Goal: Communication & Community: Answer question/provide support

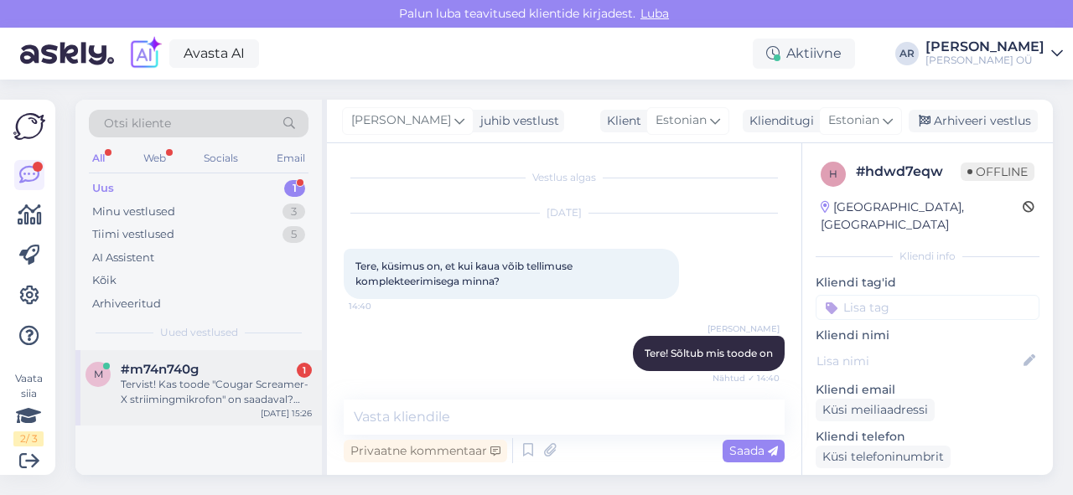
scroll to position [209, 0]
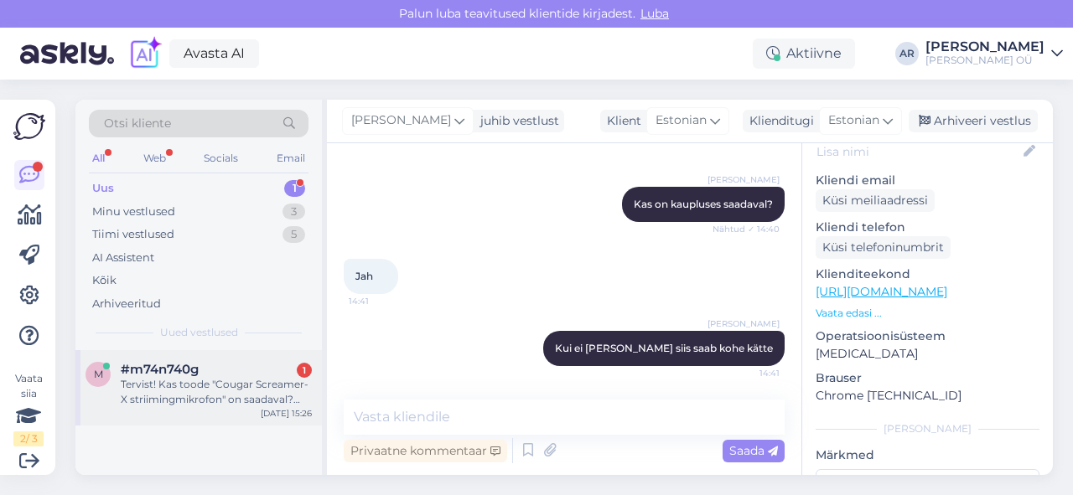
click at [252, 363] on div "#m74n740g 1" at bounding box center [216, 369] width 191 height 15
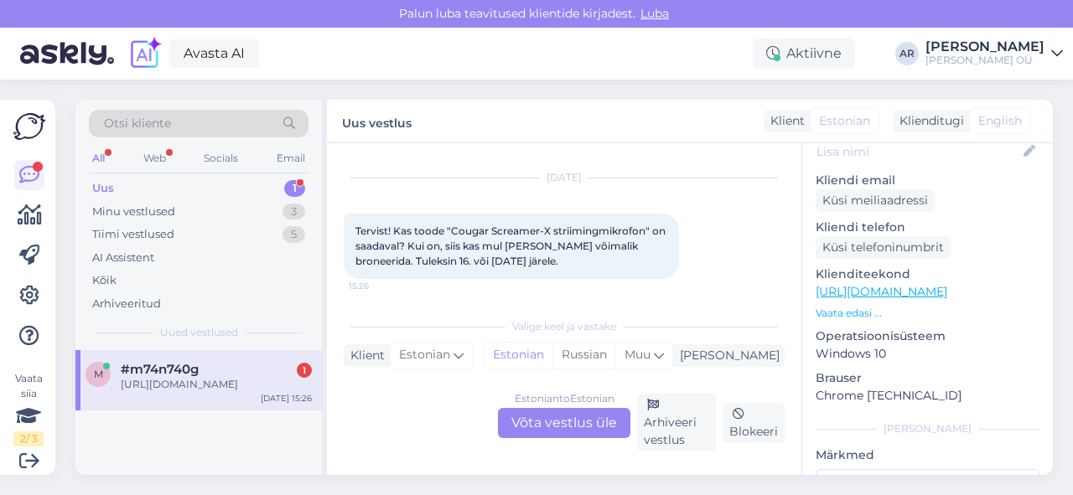
scroll to position [126, 0]
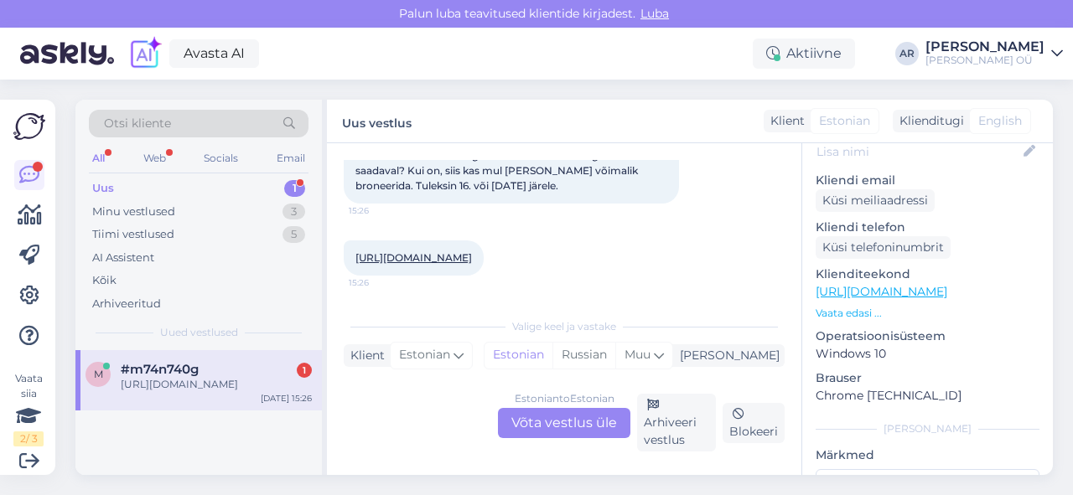
drag, startPoint x: 436, startPoint y: 375, endPoint x: 425, endPoint y: 374, distance: 11.0
click at [427, 374] on div "Valige [PERSON_NAME] vastake Klient Estonian Mina Estonian Russian Muu Estonian…" at bounding box center [564, 380] width 441 height 142
click at [533, 418] on div "Estonian to Estonian Võta vestlus üle" at bounding box center [564, 423] width 132 height 30
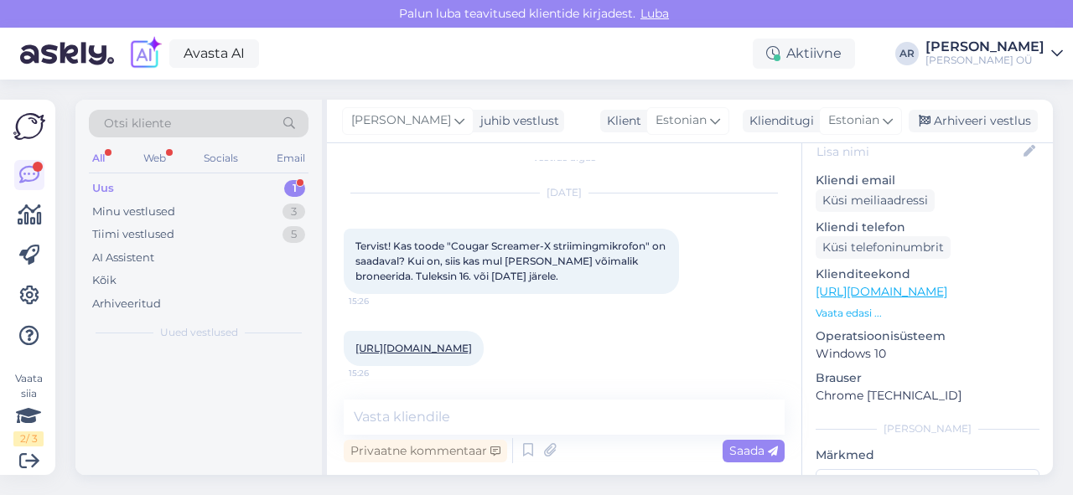
scroll to position [35, 0]
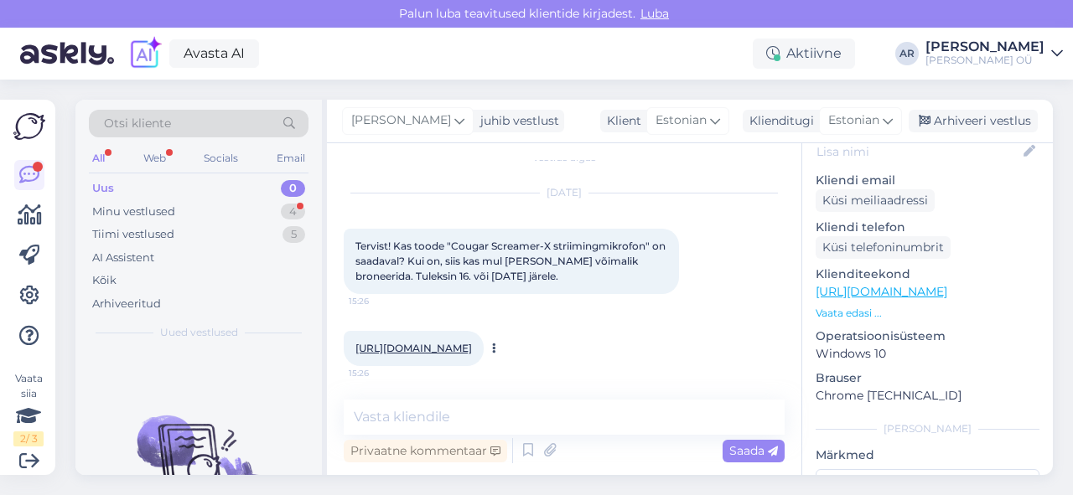
click at [483, 333] on div "[URL][DOMAIN_NAME] 15:26" at bounding box center [414, 348] width 140 height 35
click at [483, 331] on div "[URL][DOMAIN_NAME] 15:26" at bounding box center [414, 348] width 140 height 35
click at [472, 342] on link "[URL][DOMAIN_NAME]" at bounding box center [413, 348] width 116 height 13
click at [469, 387] on div "Vestlus algas [DATE] Tervist! Kas toode "Cougar Screamer-X striimingmikrofon" o…" at bounding box center [564, 309] width 474 height 332
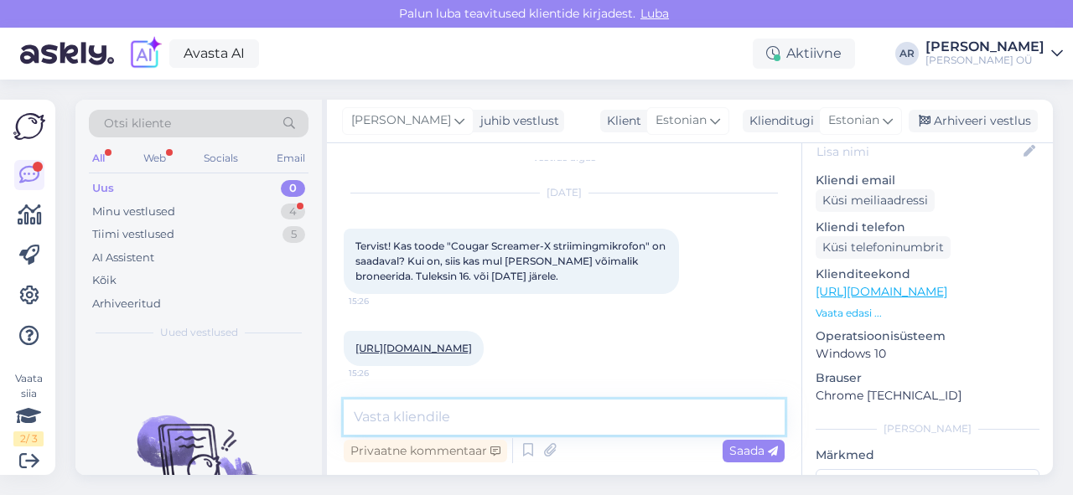
click at [468, 422] on textarea at bounding box center [564, 417] width 441 height 35
type textarea "[PERSON_NAME]"
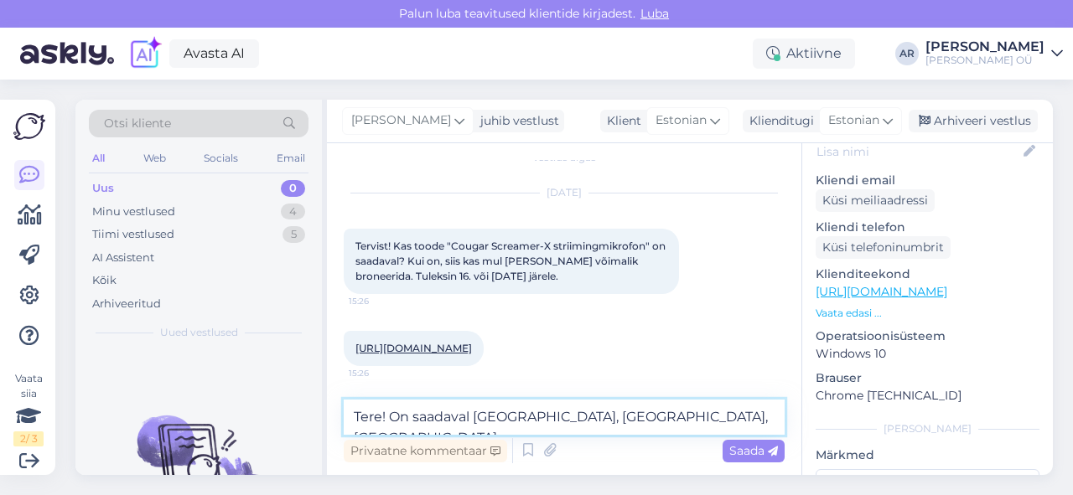
type textarea "Tere! On saadaval [GEOGRAPHIC_DATA], [GEOGRAPHIC_DATA], [GEOGRAPHIC_DATA]"
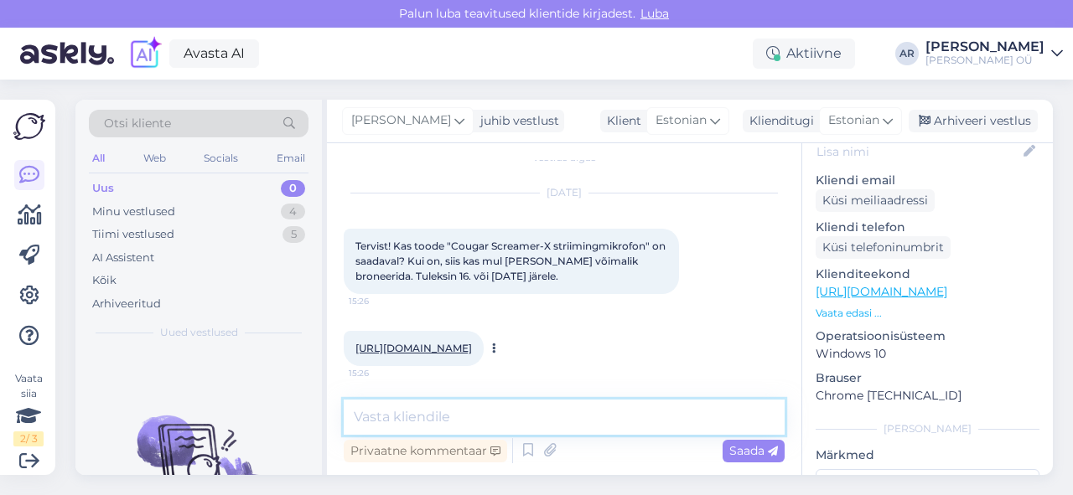
scroll to position [107, 0]
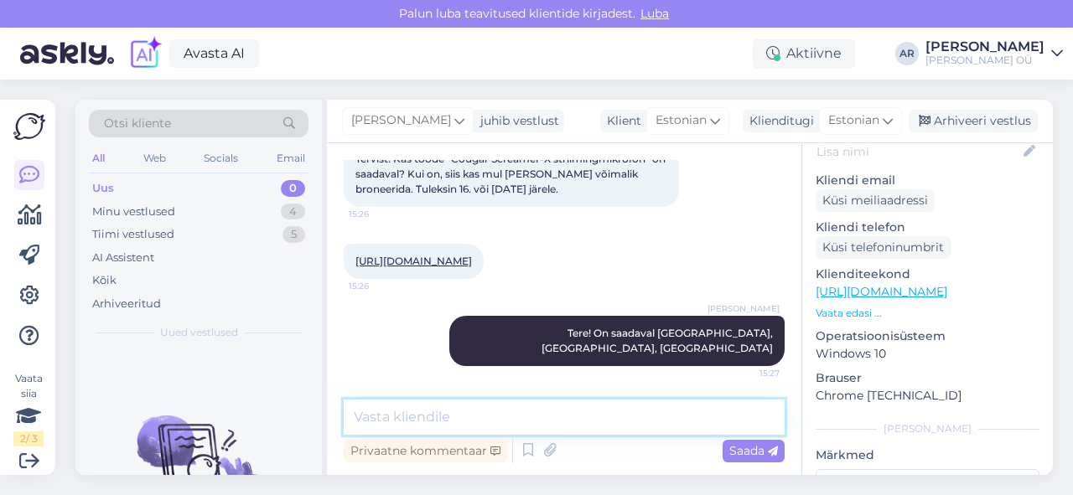
click at [591, 426] on textarea at bounding box center [564, 417] width 441 height 35
type textarea "Mis poodi soovite järgi minna?"
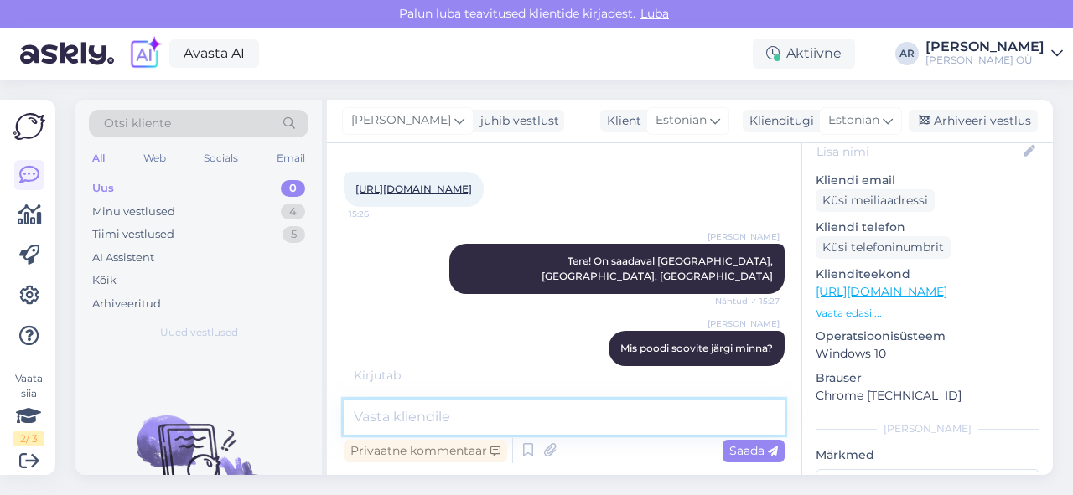
click at [576, 413] on textarea at bounding box center [564, 417] width 441 height 35
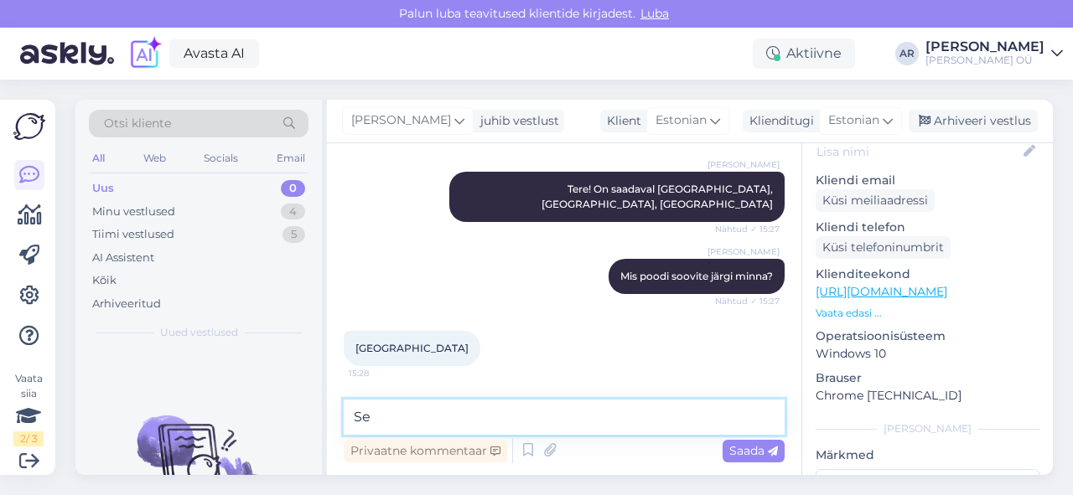
type textarea "S"
type textarea "[PERSON_NAME] nimele broneerime?"
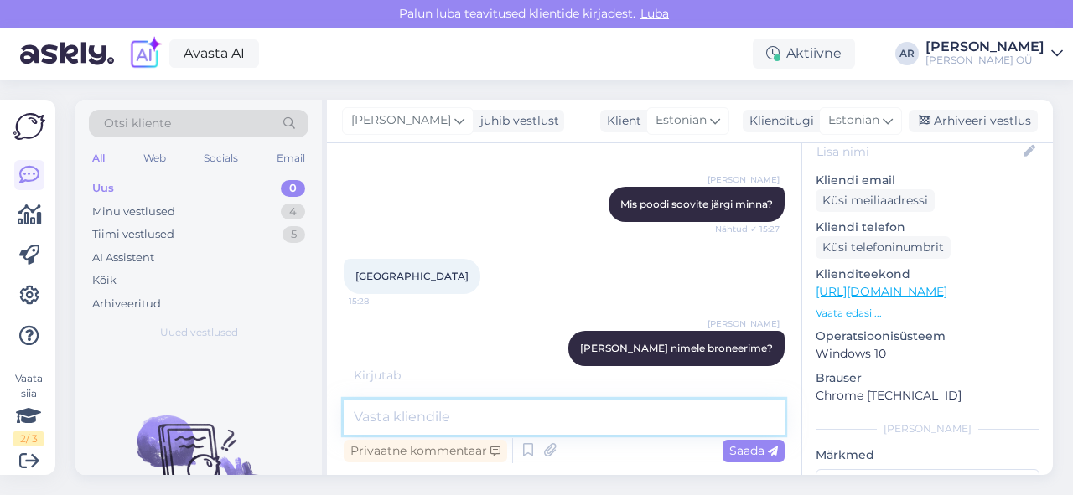
scroll to position [395, 0]
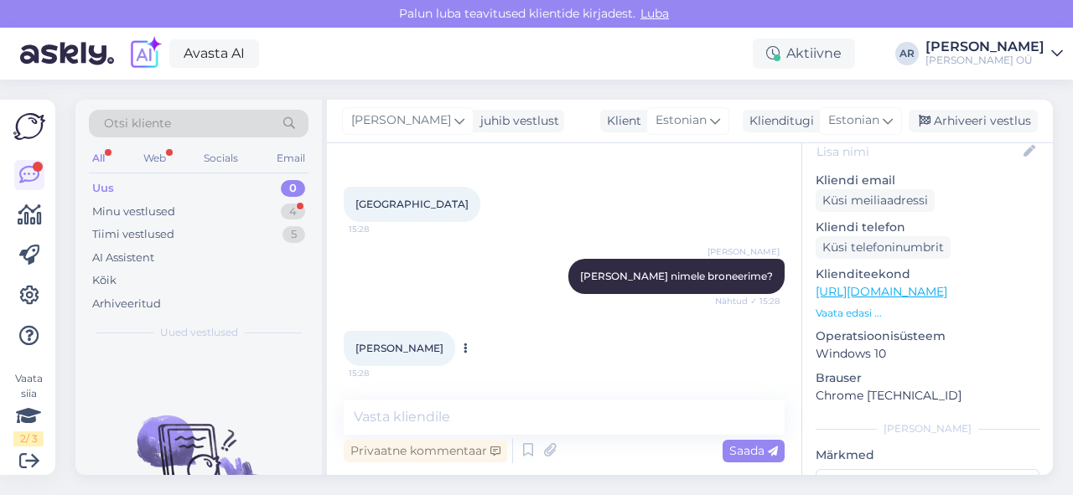
click at [416, 342] on span "[PERSON_NAME]" at bounding box center [399, 348] width 88 height 13
click at [392, 348] on span "[PERSON_NAME]" at bounding box center [399, 348] width 88 height 13
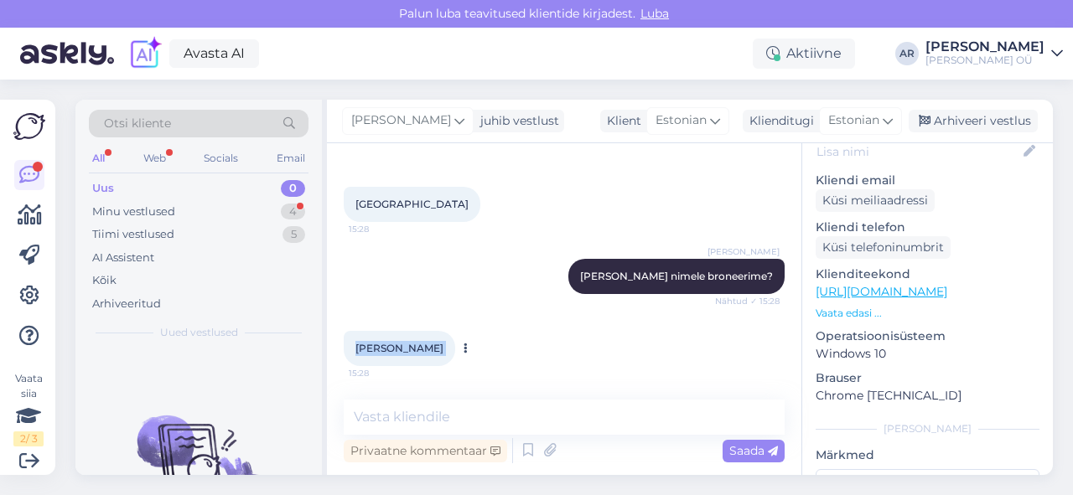
click at [392, 348] on span "[PERSON_NAME]" at bounding box center [399, 348] width 88 height 13
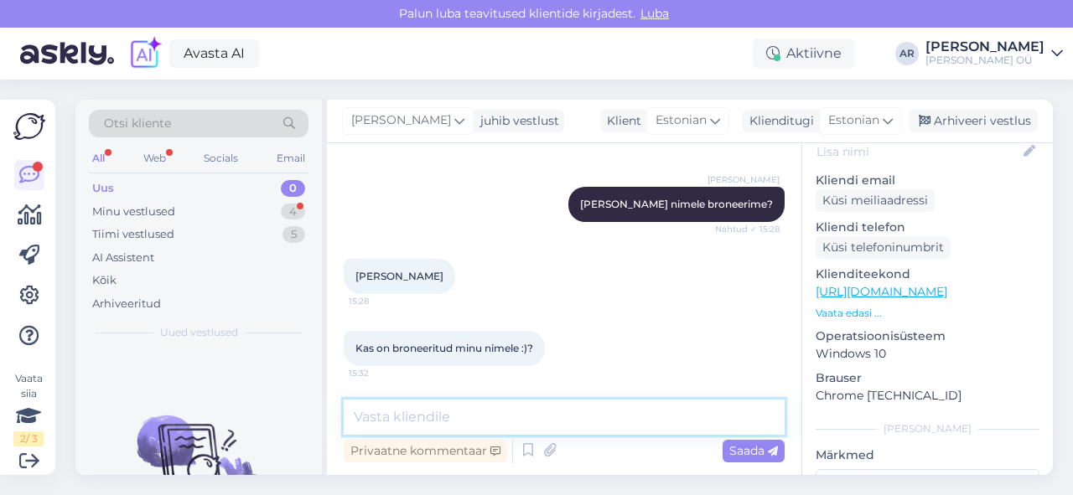
click at [490, 414] on textarea at bounding box center [564, 417] width 441 height 35
type textarea "Jah broneeritud"
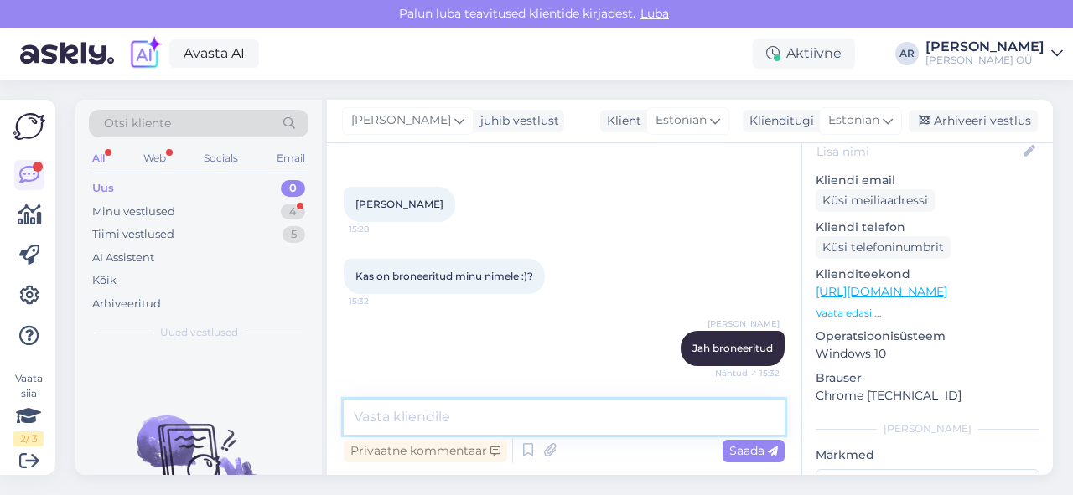
scroll to position [612, 0]
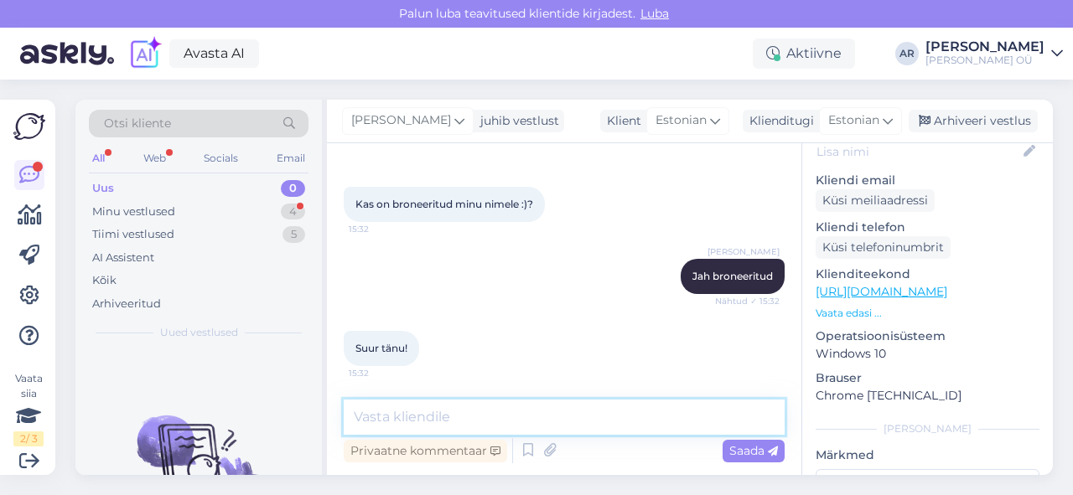
click at [498, 421] on textarea at bounding box center [564, 417] width 441 height 35
type textarea "Palun!"
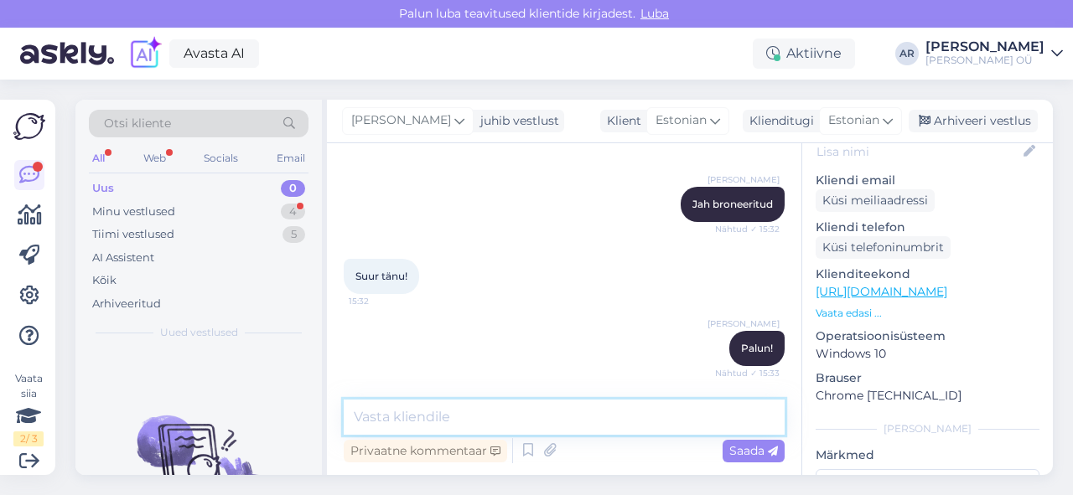
scroll to position [786, 0]
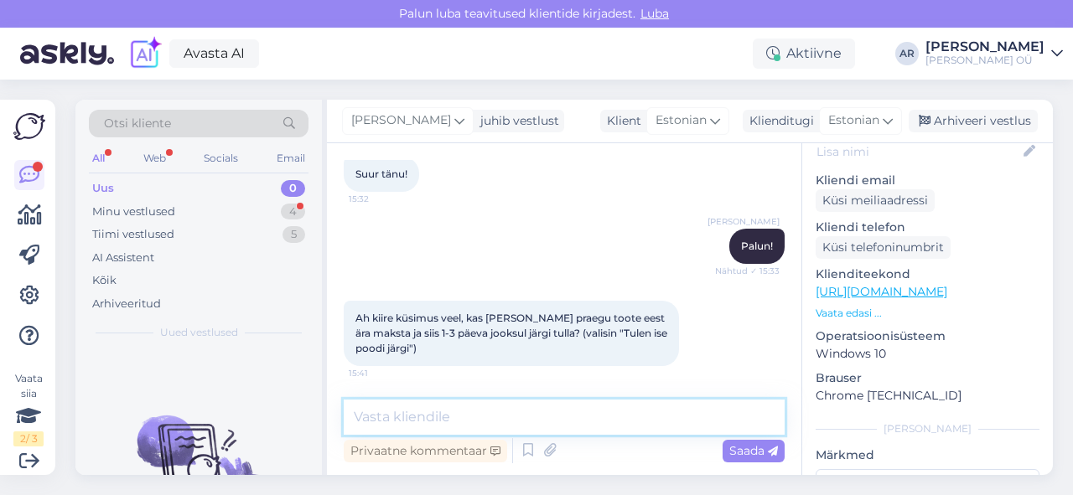
click at [477, 416] on textarea at bounding box center [564, 417] width 441 height 35
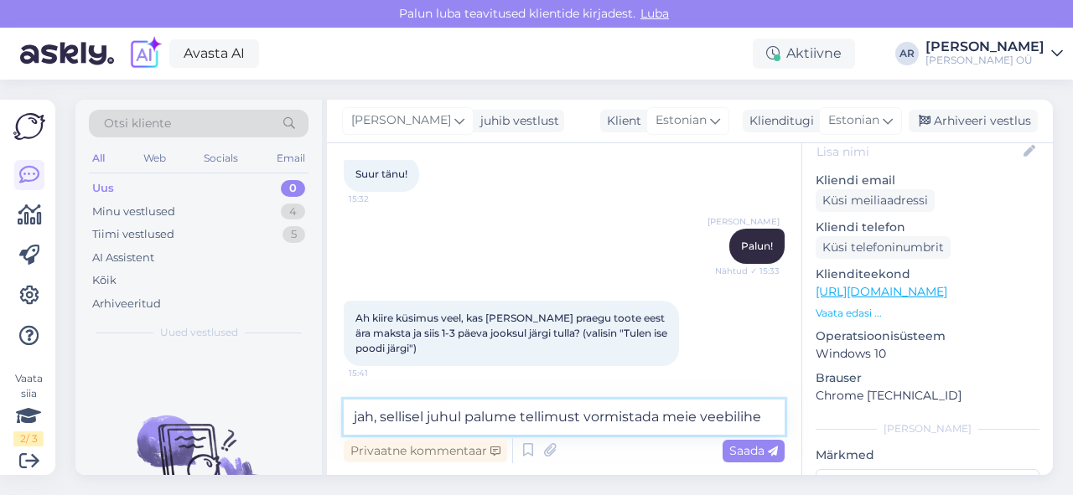
type textarea "jah, sellisel juhul palume tellimust vormistada meie veebilihel"
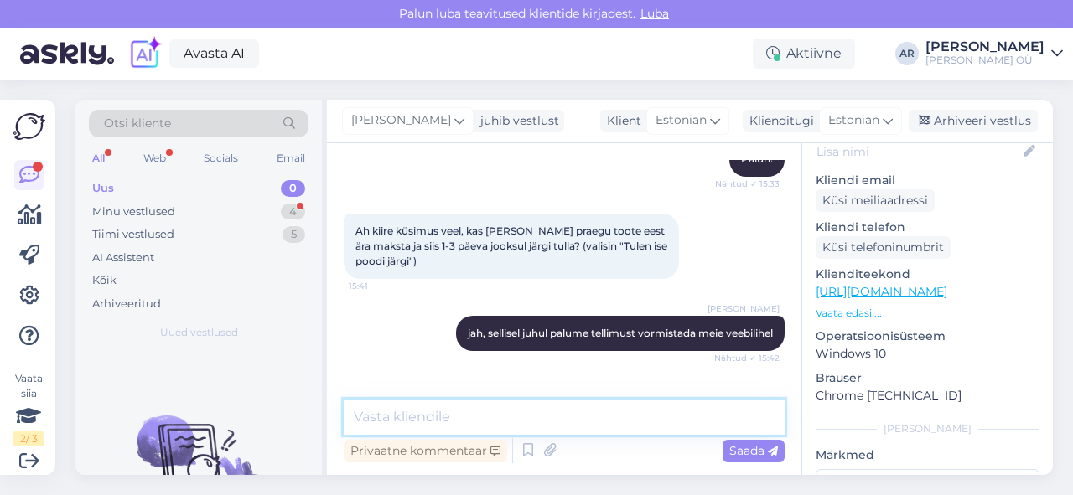
scroll to position [945, 0]
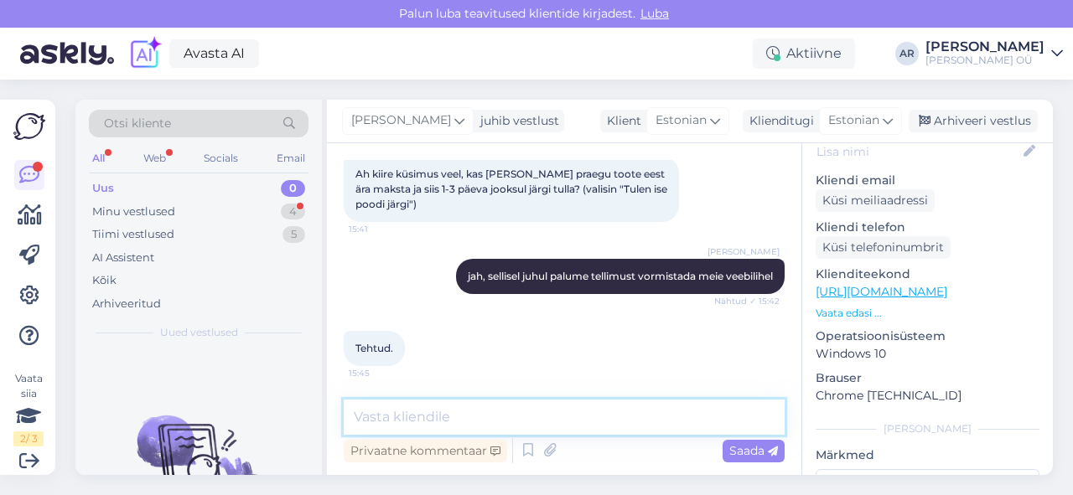
click at [424, 415] on textarea at bounding box center [564, 417] width 441 height 35
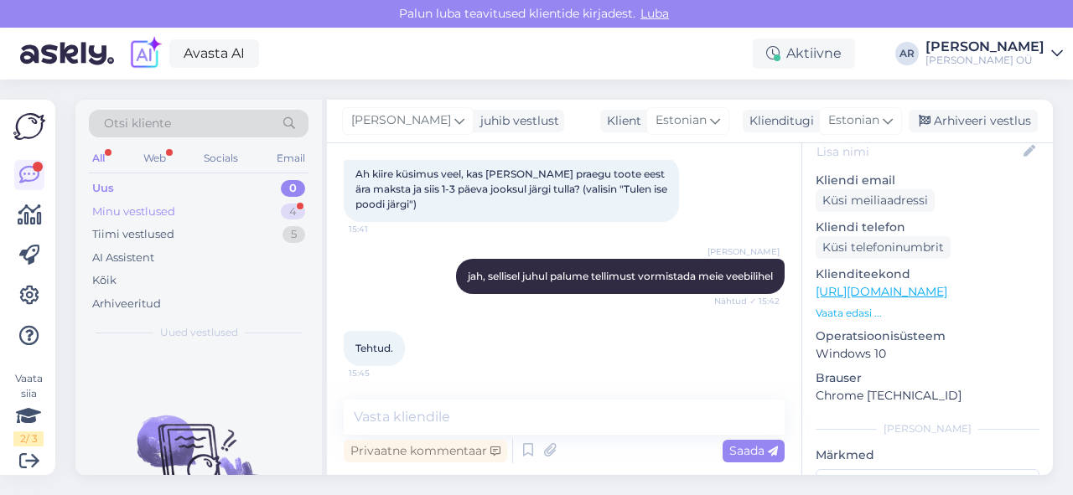
click at [203, 208] on div "Minu vestlused 4" at bounding box center [199, 211] width 220 height 23
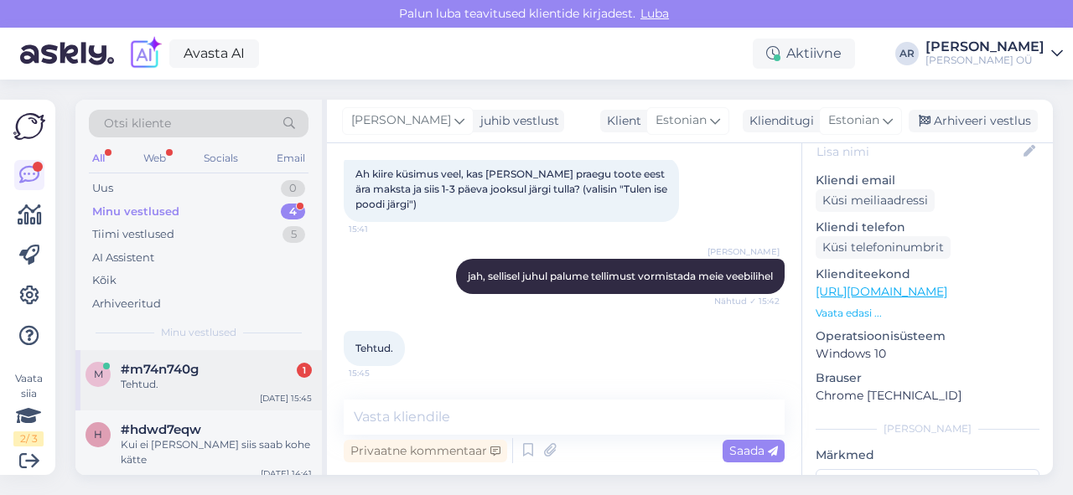
click at [230, 390] on div "Tehtud." at bounding box center [216, 384] width 191 height 15
